Goal: Communication & Community: Share content

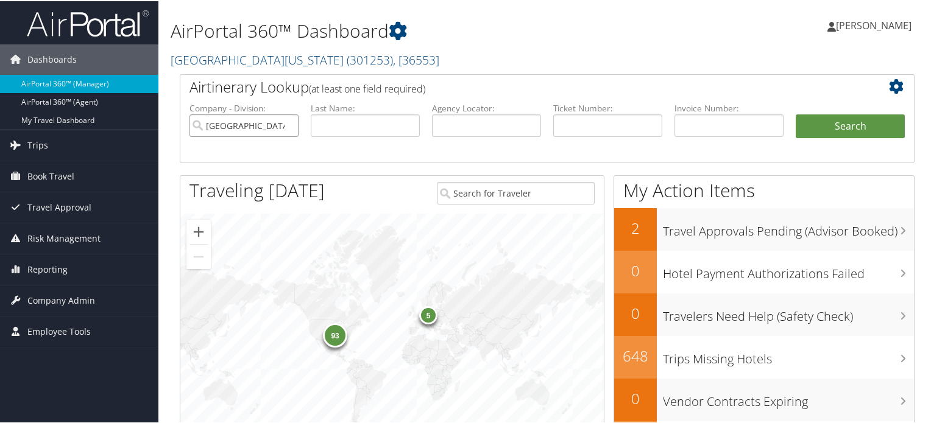
click at [286, 126] on input "University of Alabama" at bounding box center [243, 124] width 109 height 23
click at [500, 119] on input "text" at bounding box center [486, 124] width 109 height 23
paste input "DH46QV"
type input "DH46QV"
click at [841, 125] on button "Search" at bounding box center [850, 125] width 109 height 24
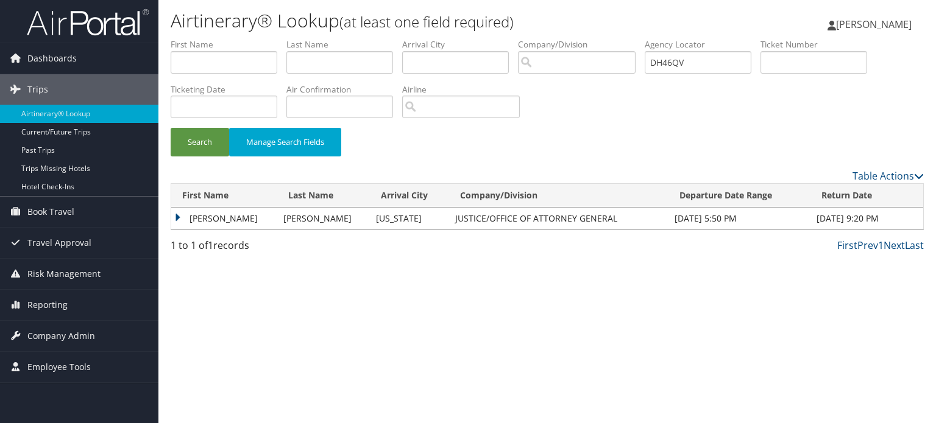
click at [258, 211] on td "[PERSON_NAME]" at bounding box center [224, 219] width 106 height 22
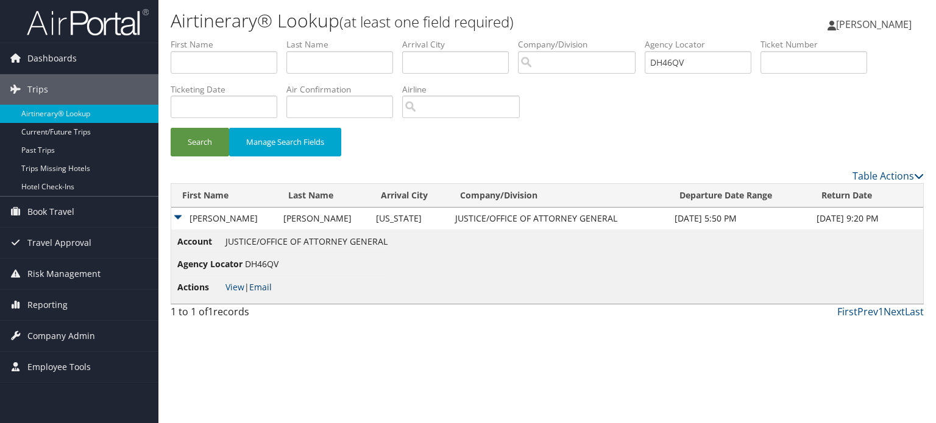
click at [264, 288] on link "Email" at bounding box center [260, 287] width 23 height 12
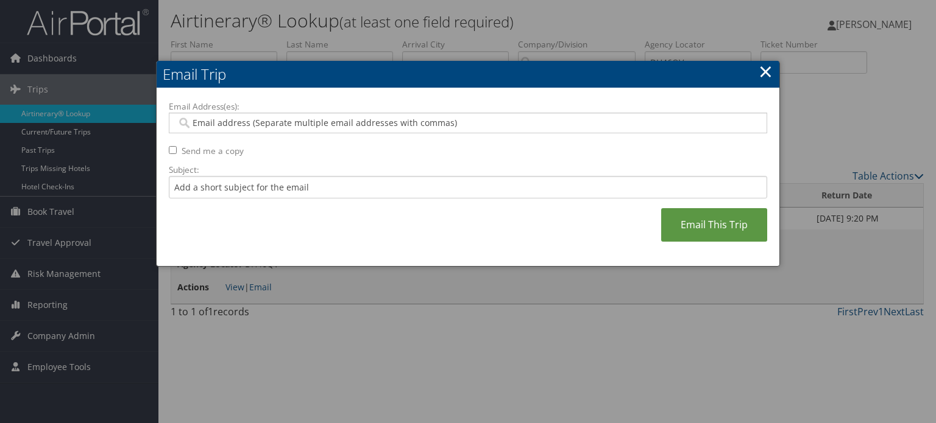
click at [278, 130] on div at bounding box center [468, 123] width 598 height 21
click at [280, 122] on input "Email Address(es):" at bounding box center [468, 123] width 582 height 12
paste input "[EMAIL_ADDRESS][DOMAIN_NAME][US_STATE]"
type input "[EMAIL_ADDRESS][DOMAIN_NAME][US_STATE]"
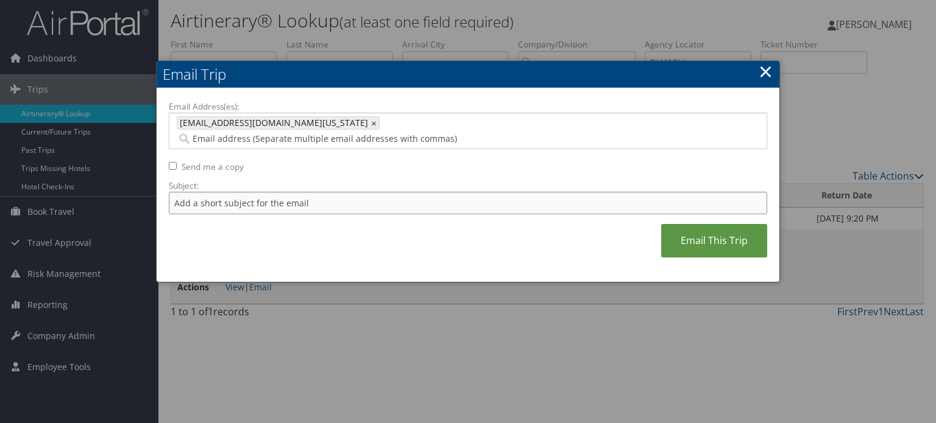
click at [247, 192] on input "Subject:" at bounding box center [468, 203] width 598 height 23
type input "American air flight confirmation [DATE]"
click at [741, 224] on link "Email This Trip" at bounding box center [714, 241] width 106 height 34
